Goal: Transaction & Acquisition: Obtain resource

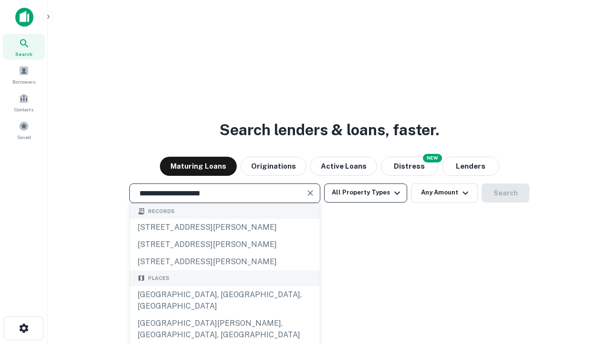
click at [224, 315] on div "Santa Monica, CA, USA" at bounding box center [225, 300] width 190 height 29
click at [366, 192] on button "All Property Types" at bounding box center [365, 192] width 83 height 19
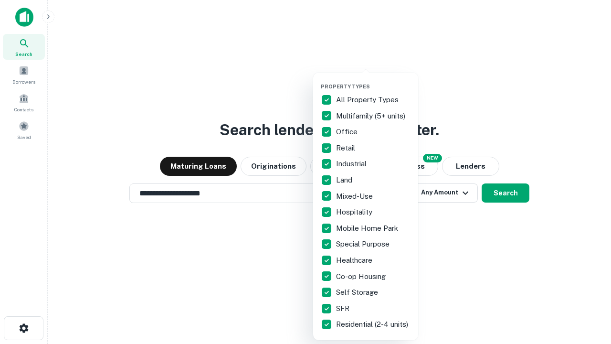
type input "**********"
click at [374, 80] on button "button" at bounding box center [373, 80] width 105 height 0
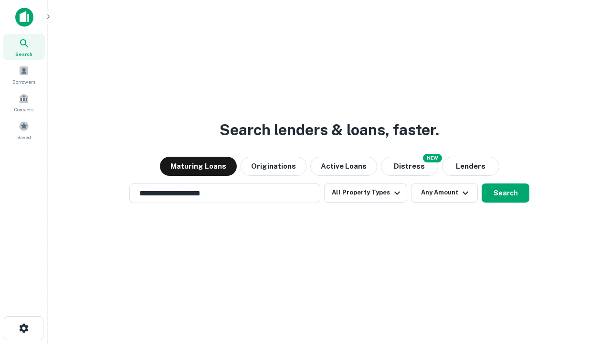
scroll to position [15, 0]
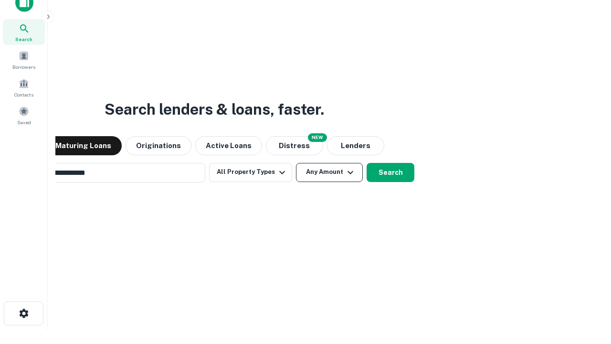
click at [296, 163] on button "Any Amount" at bounding box center [329, 172] width 67 height 19
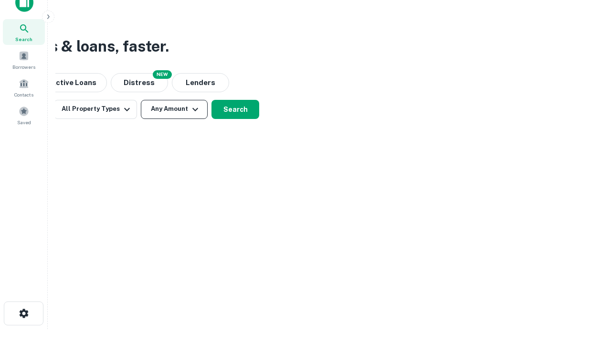
scroll to position [15, 0]
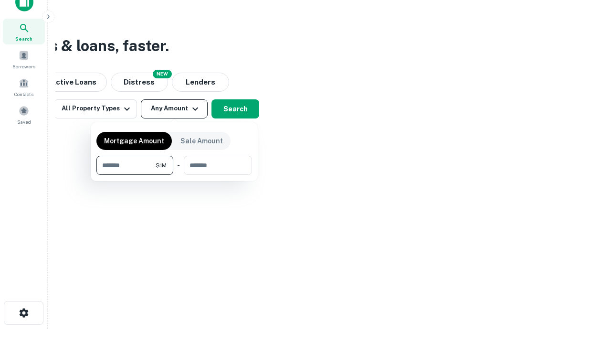
type input "*******"
click at [174, 175] on button "button" at bounding box center [174, 175] width 156 height 0
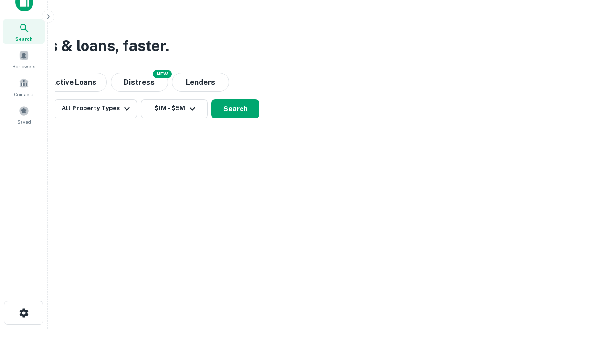
scroll to position [15, 0]
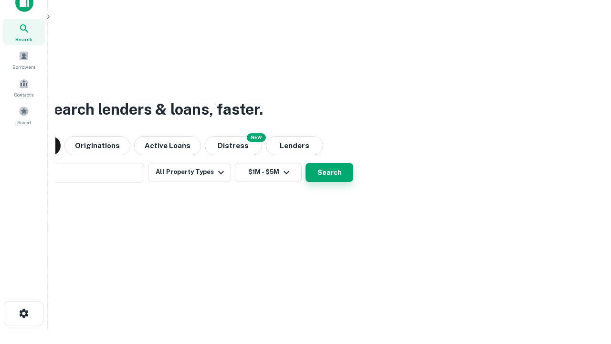
click at [306, 163] on button "Search" at bounding box center [330, 172] width 48 height 19
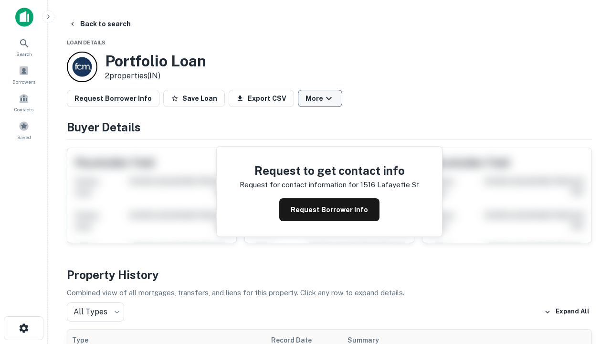
click at [320, 98] on button "More" at bounding box center [320, 98] width 44 height 17
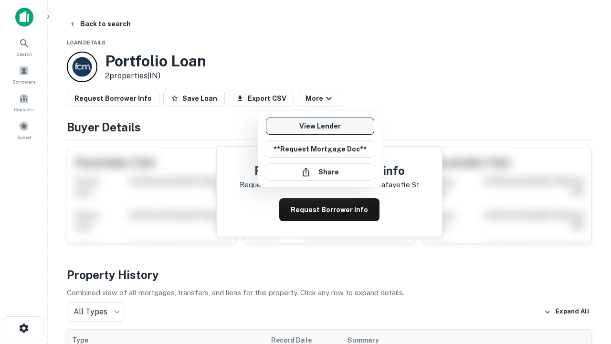
click at [320, 126] on link "View Lender" at bounding box center [320, 125] width 108 height 17
